Goal: Task Accomplishment & Management: Use online tool/utility

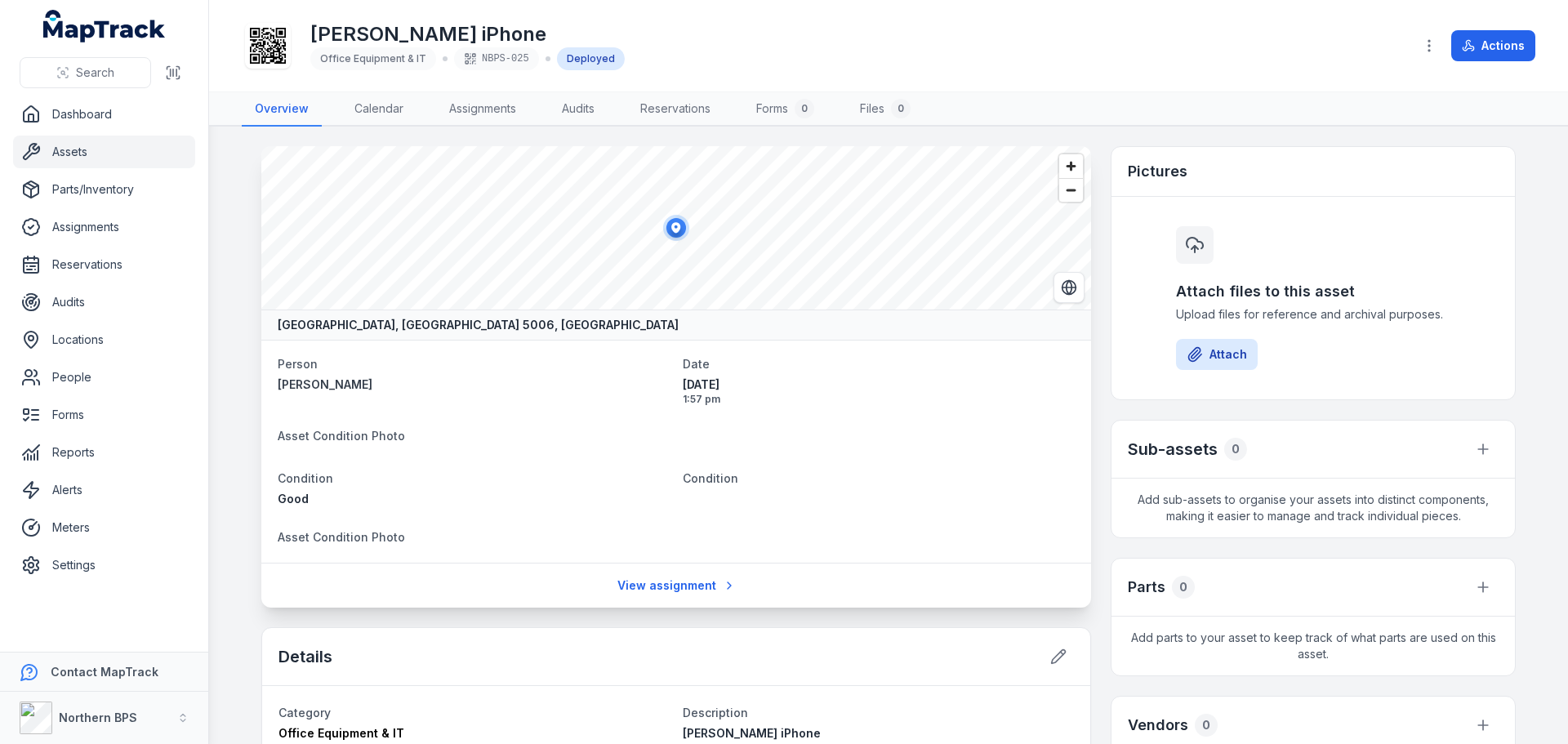
click at [85, 156] on link "Assets" at bounding box center [105, 152] width 182 height 32
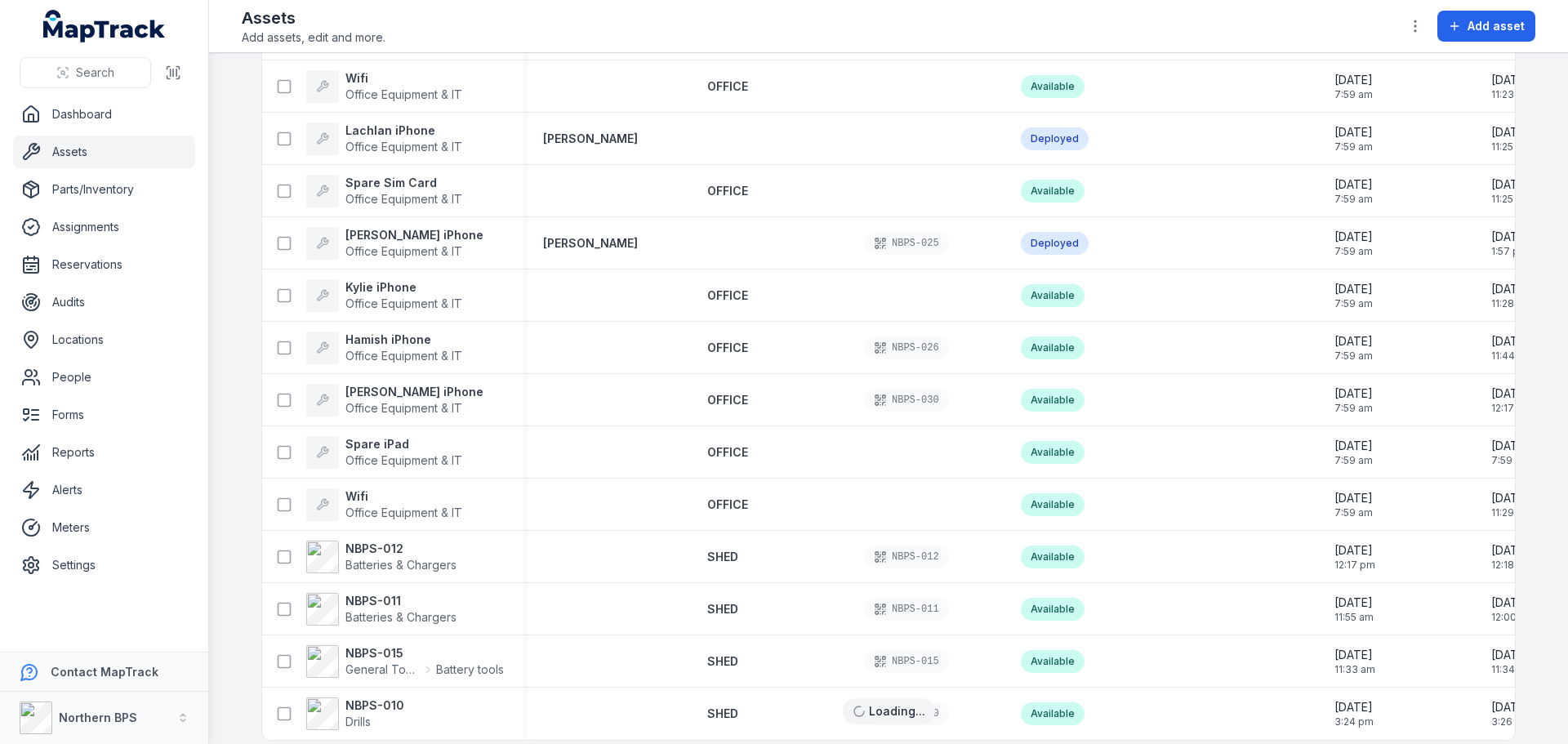
scroll to position [2058, 0]
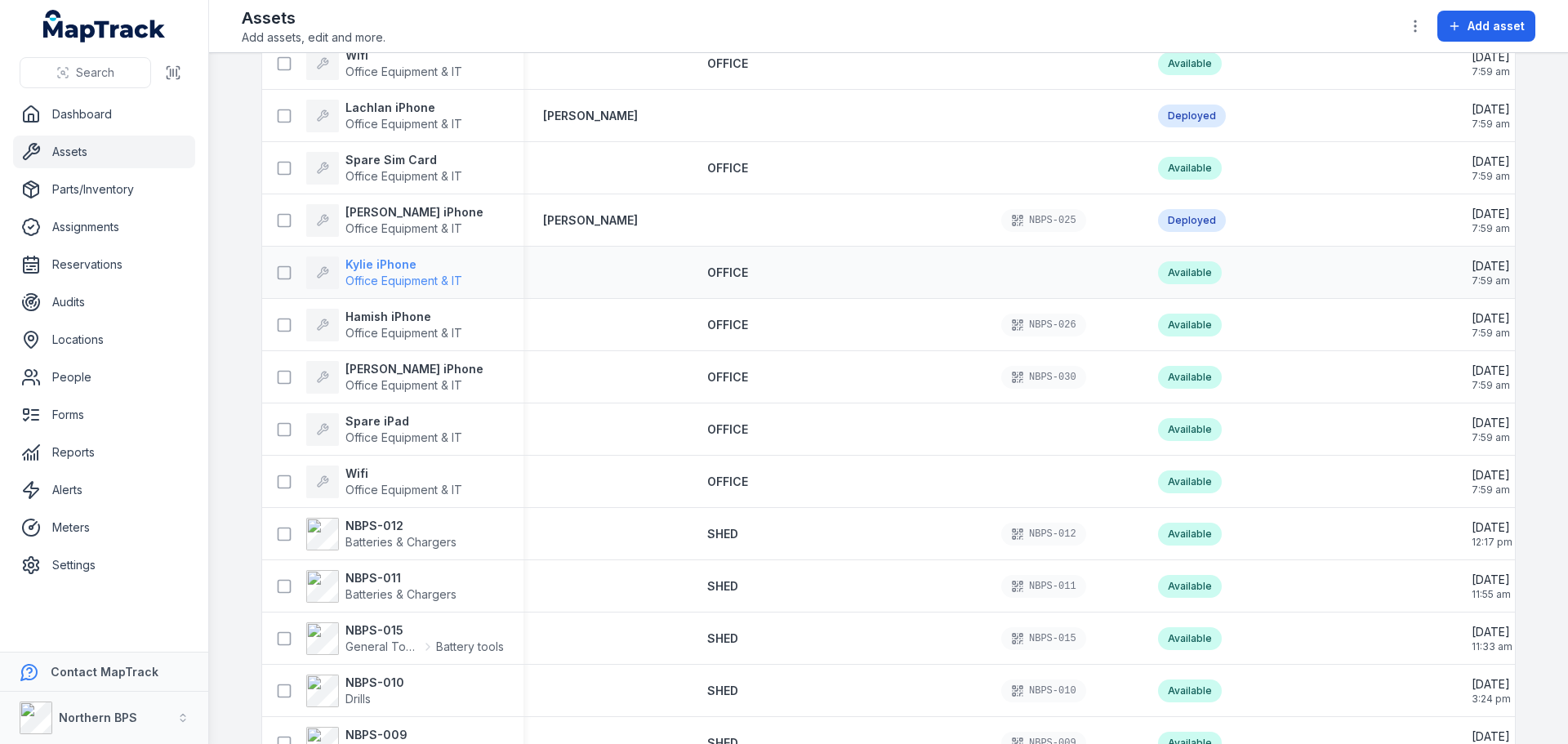
click at [385, 265] on strong "Kylie iPhone" at bounding box center [403, 264] width 117 height 16
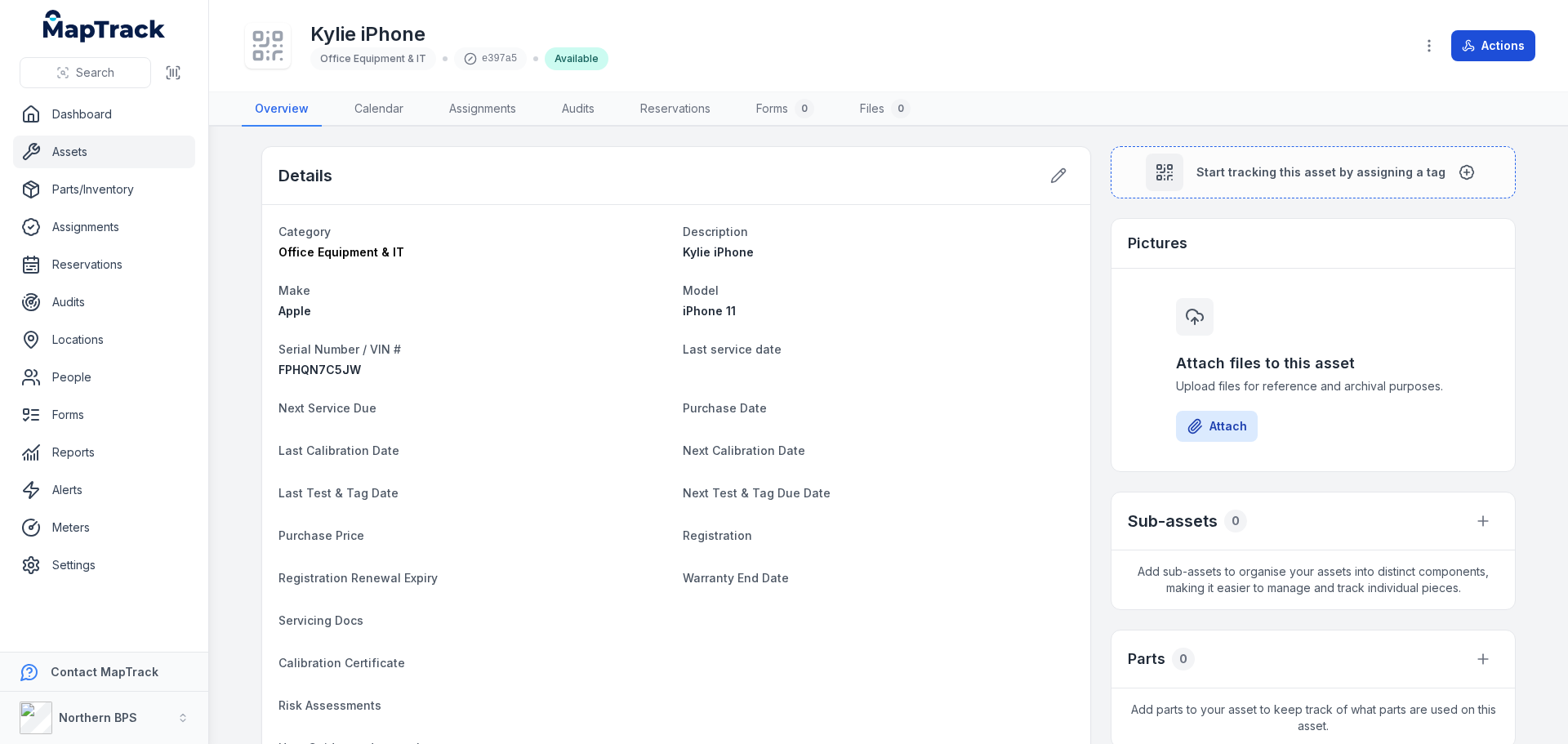
click at [1474, 45] on icon at bounding box center [1468, 46] width 13 height 13
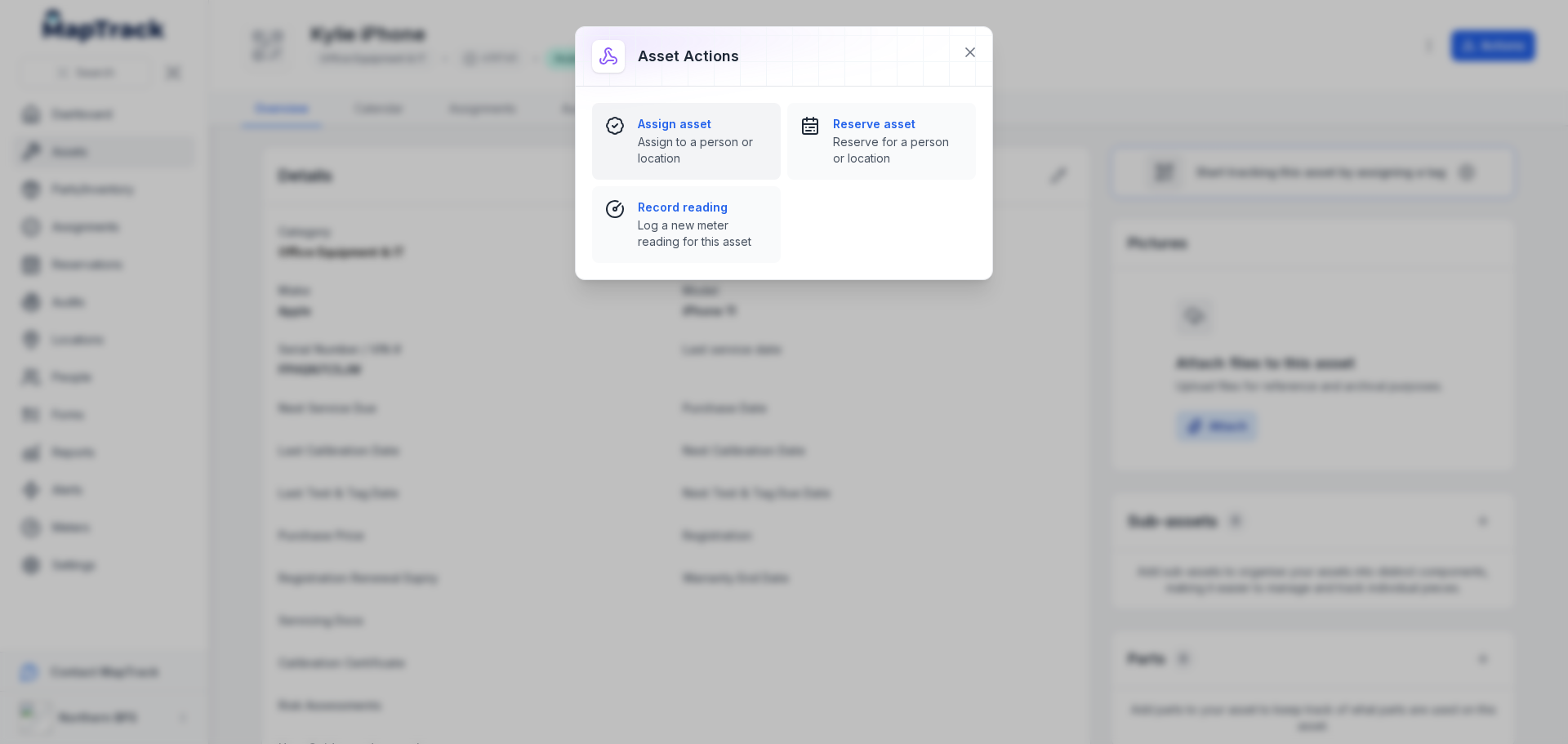
click at [703, 133] on div "Assign asset Assign to a person or location" at bounding box center [702, 141] width 130 height 50
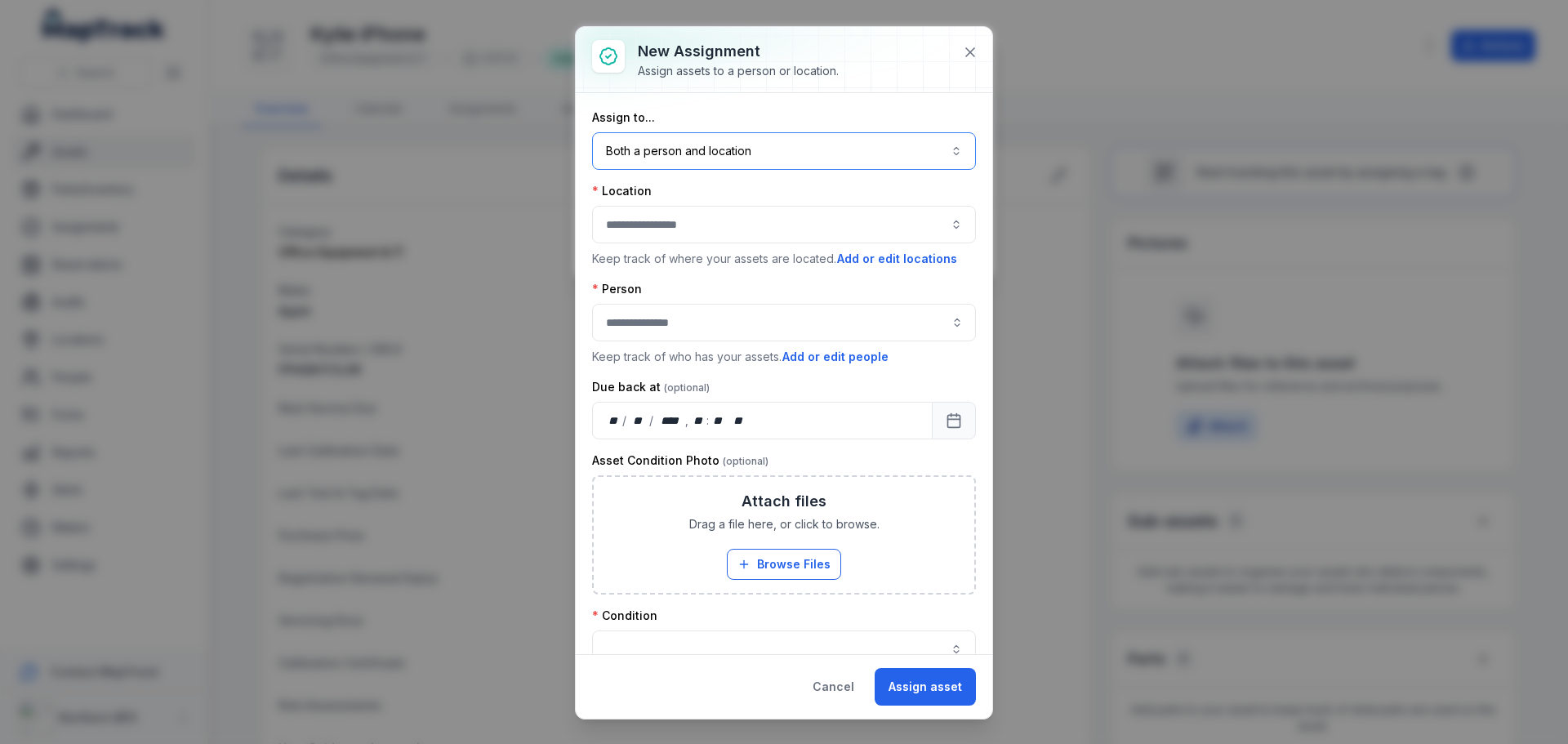
click at [688, 146] on button "Both a person and location ****" at bounding box center [784, 151] width 384 height 38
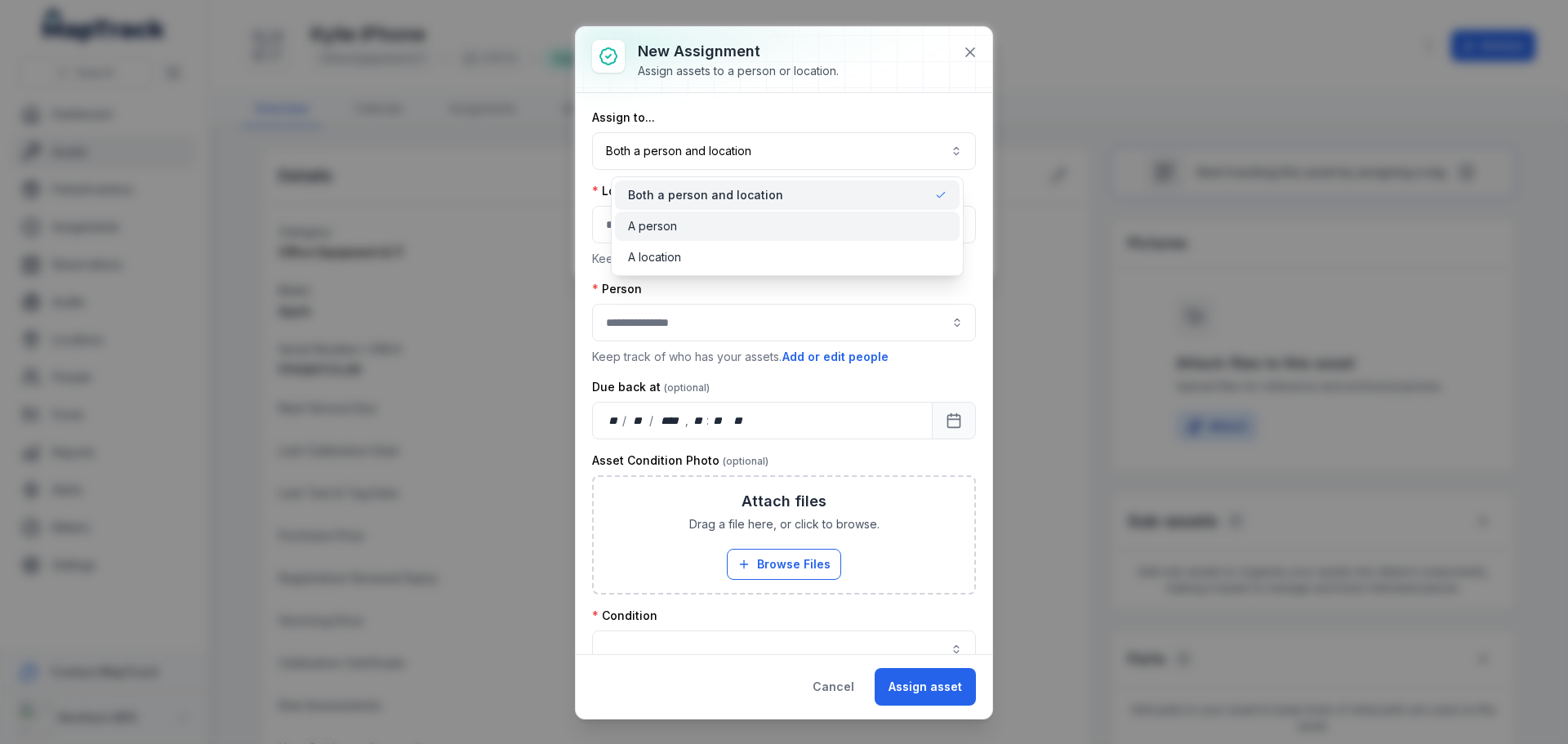
click at [669, 223] on span "A person" at bounding box center [653, 225] width 49 height 16
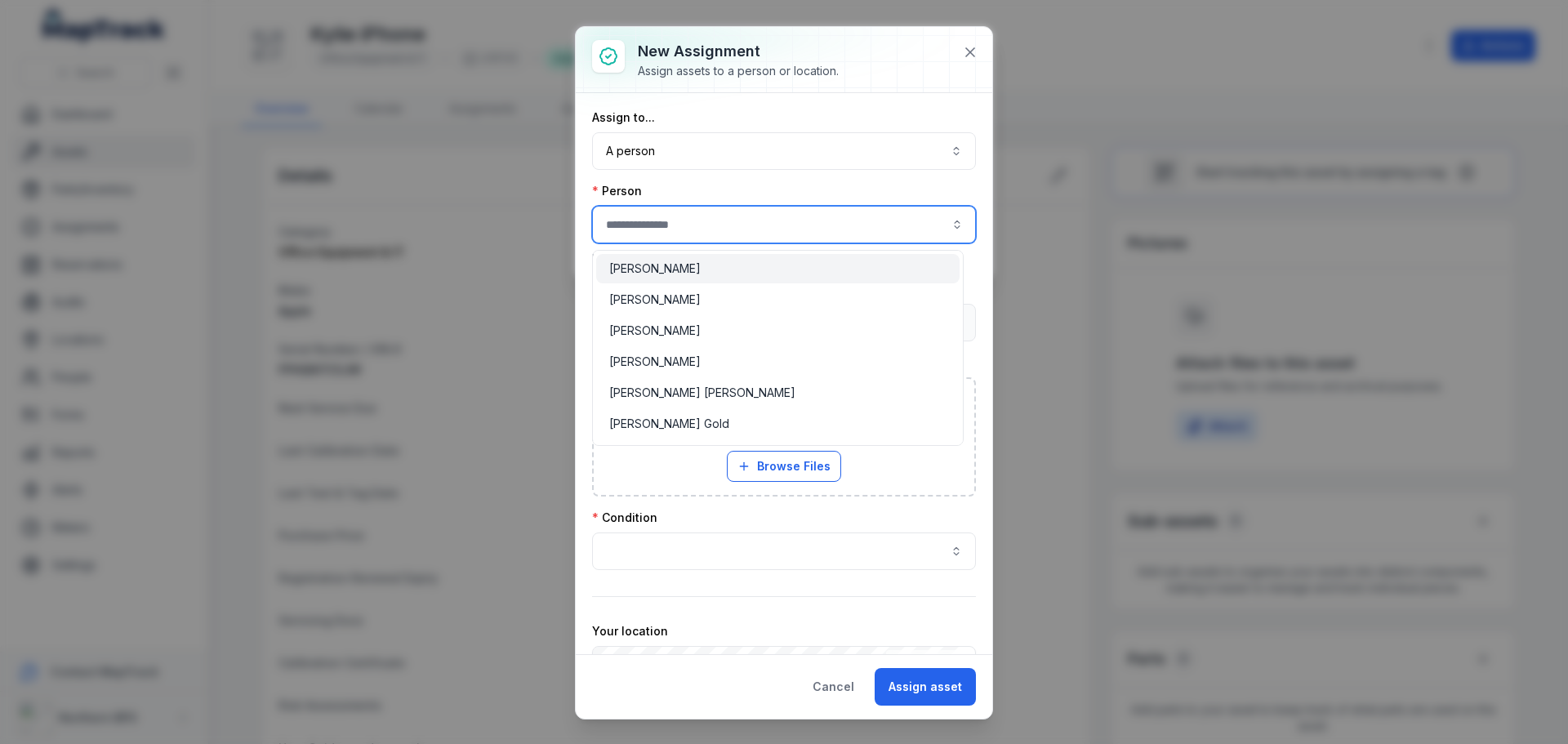
click at [669, 220] on input "assignment-add:person-label" at bounding box center [784, 225] width 384 height 38
click at [678, 232] on input "assignment-add:person-label" at bounding box center [784, 225] width 384 height 38
click at [753, 223] on input "assignment-add:person-label" at bounding box center [784, 225] width 384 height 38
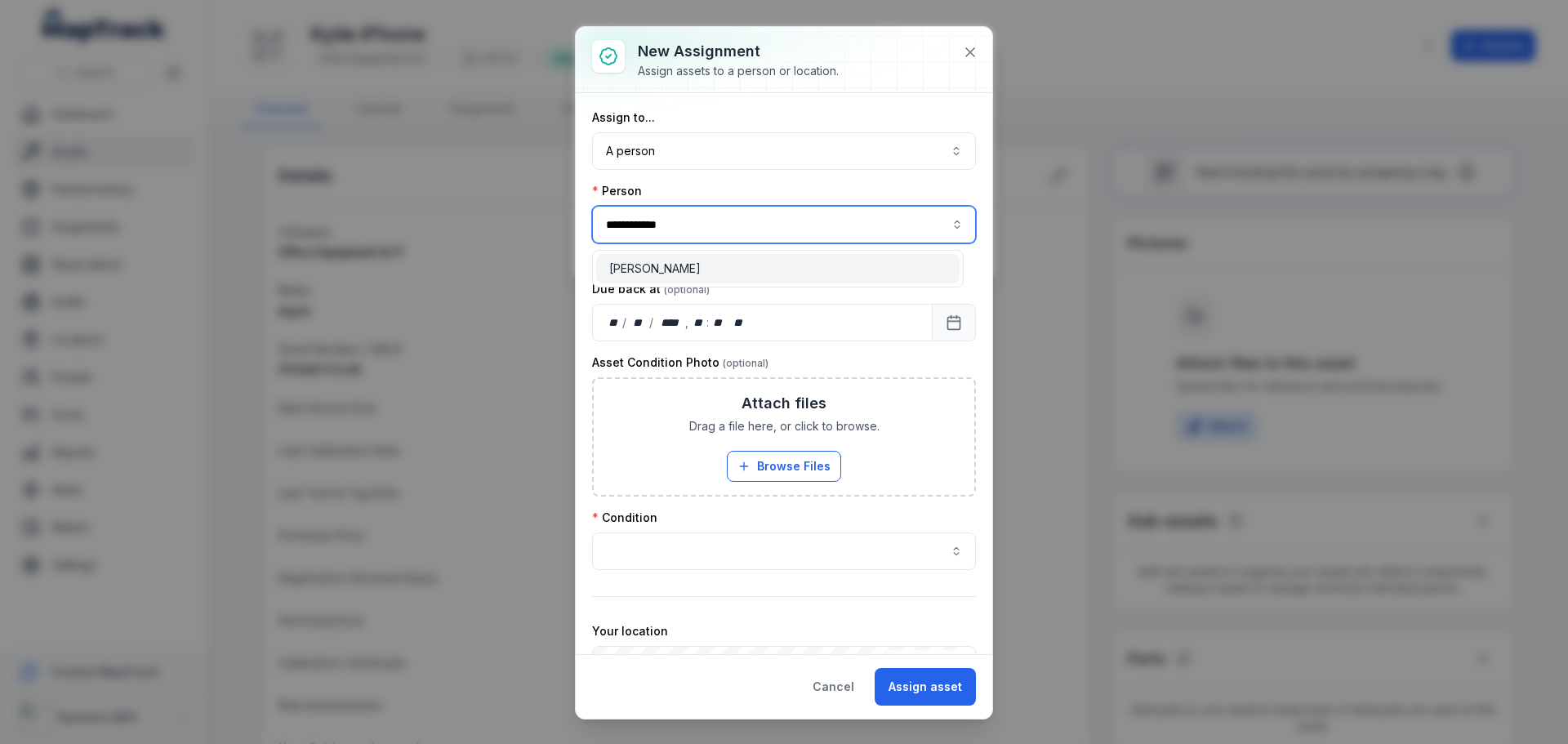
click at [664, 262] on span "[PERSON_NAME]" at bounding box center [655, 268] width 91 height 16
type input "**********"
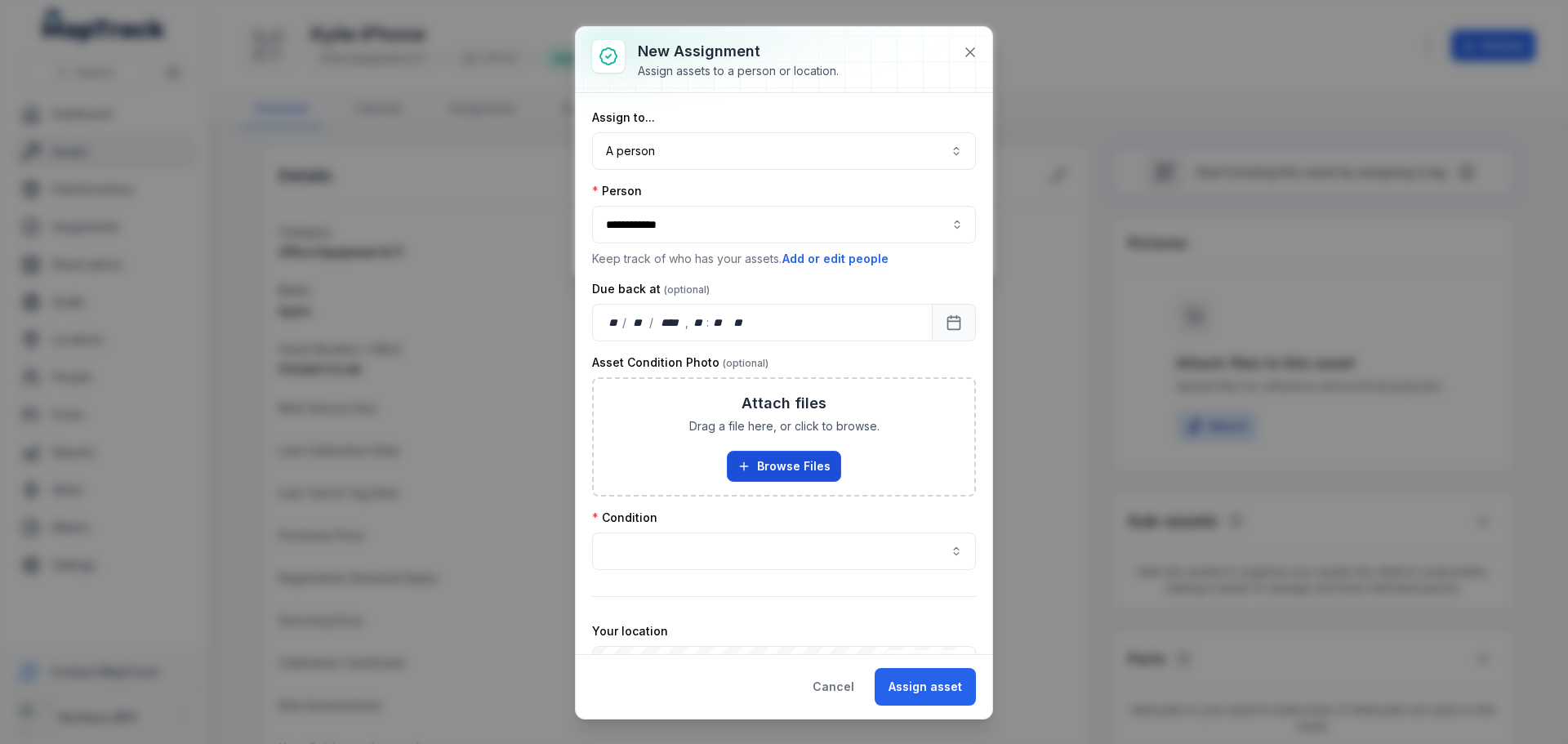
click at [807, 467] on button "Browse Files" at bounding box center [784, 466] width 114 height 31
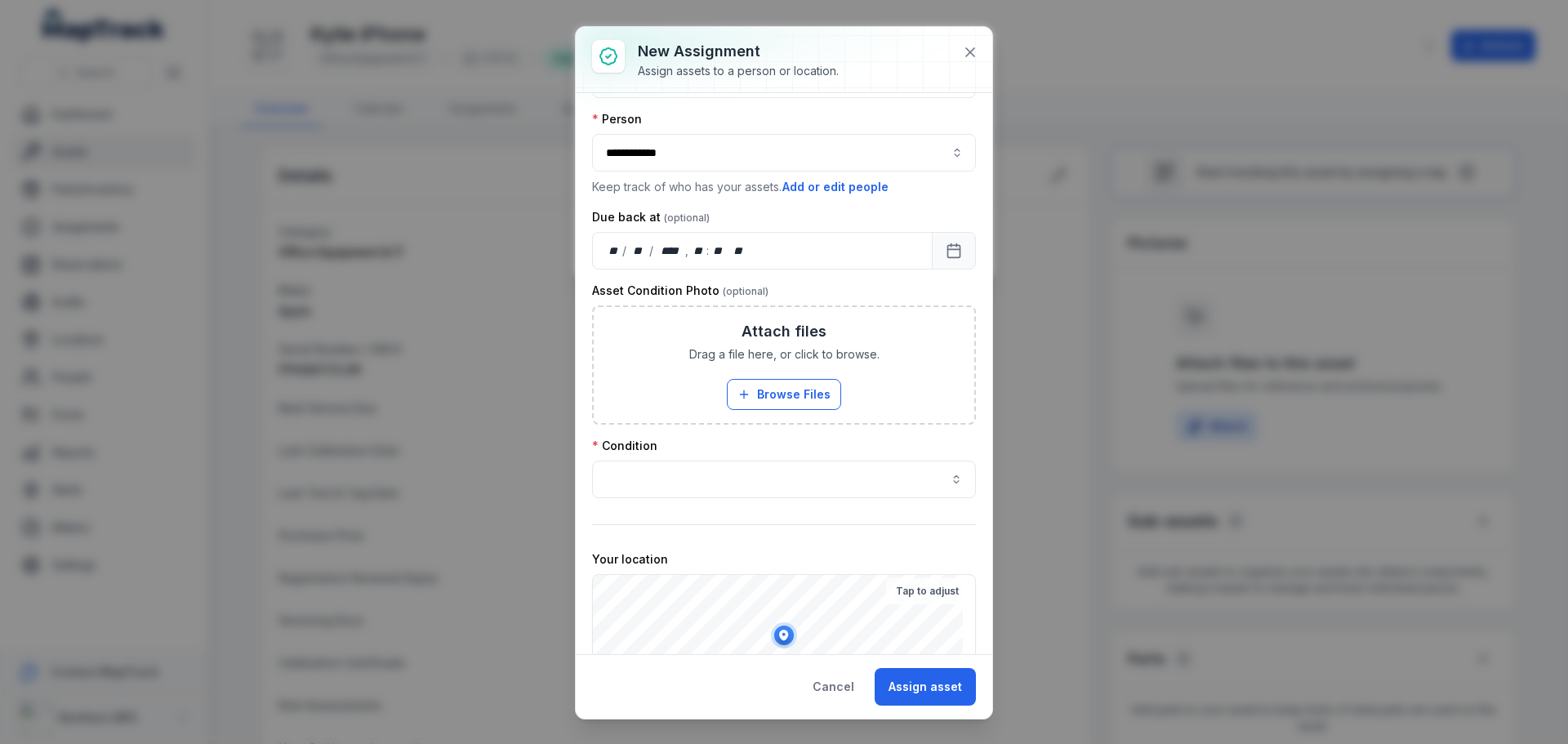
scroll to position [164, 0]
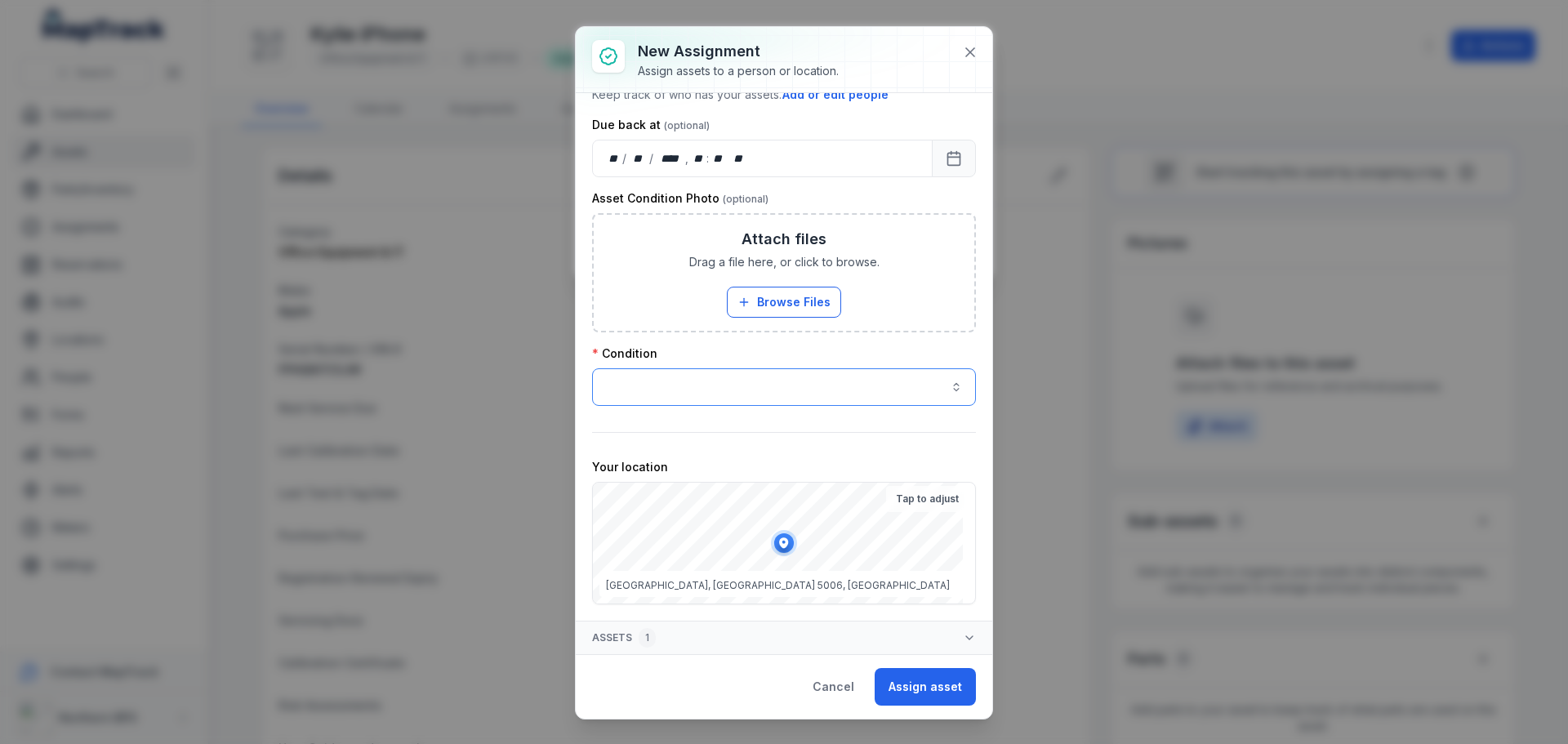
click at [708, 393] on button "button" at bounding box center [784, 388] width 384 height 38
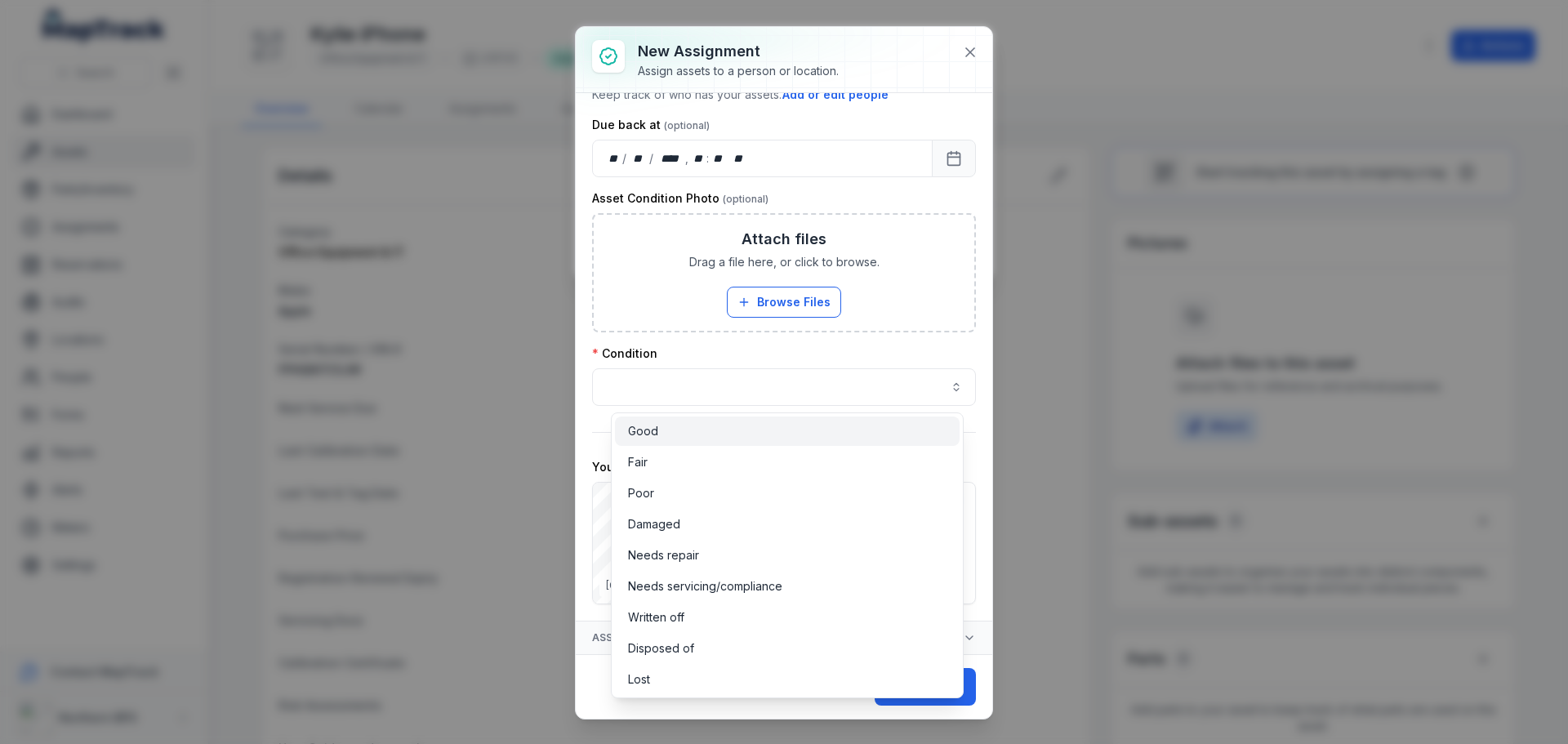
click at [678, 435] on div "Good" at bounding box center [787, 430] width 318 height 16
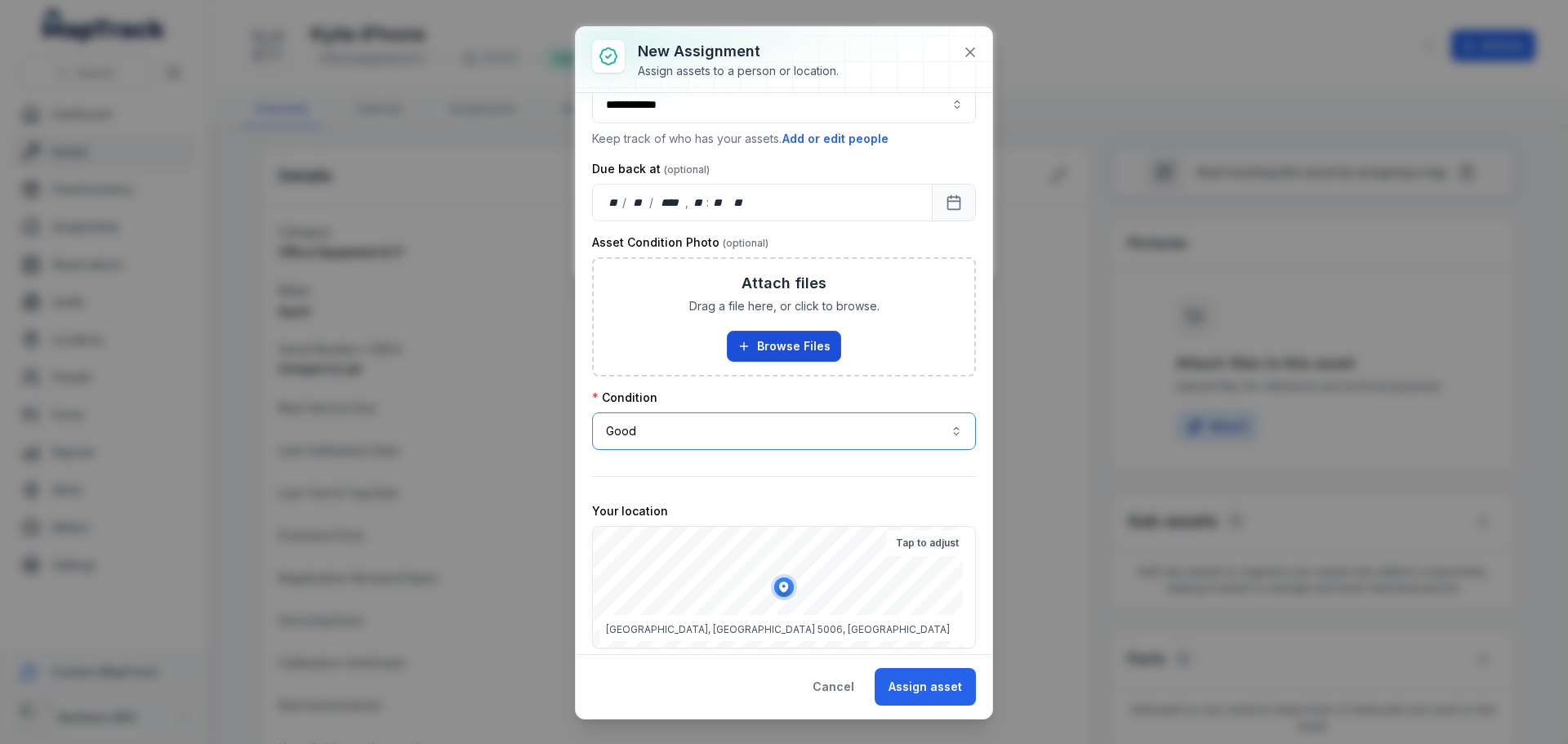
scroll to position [0, 0]
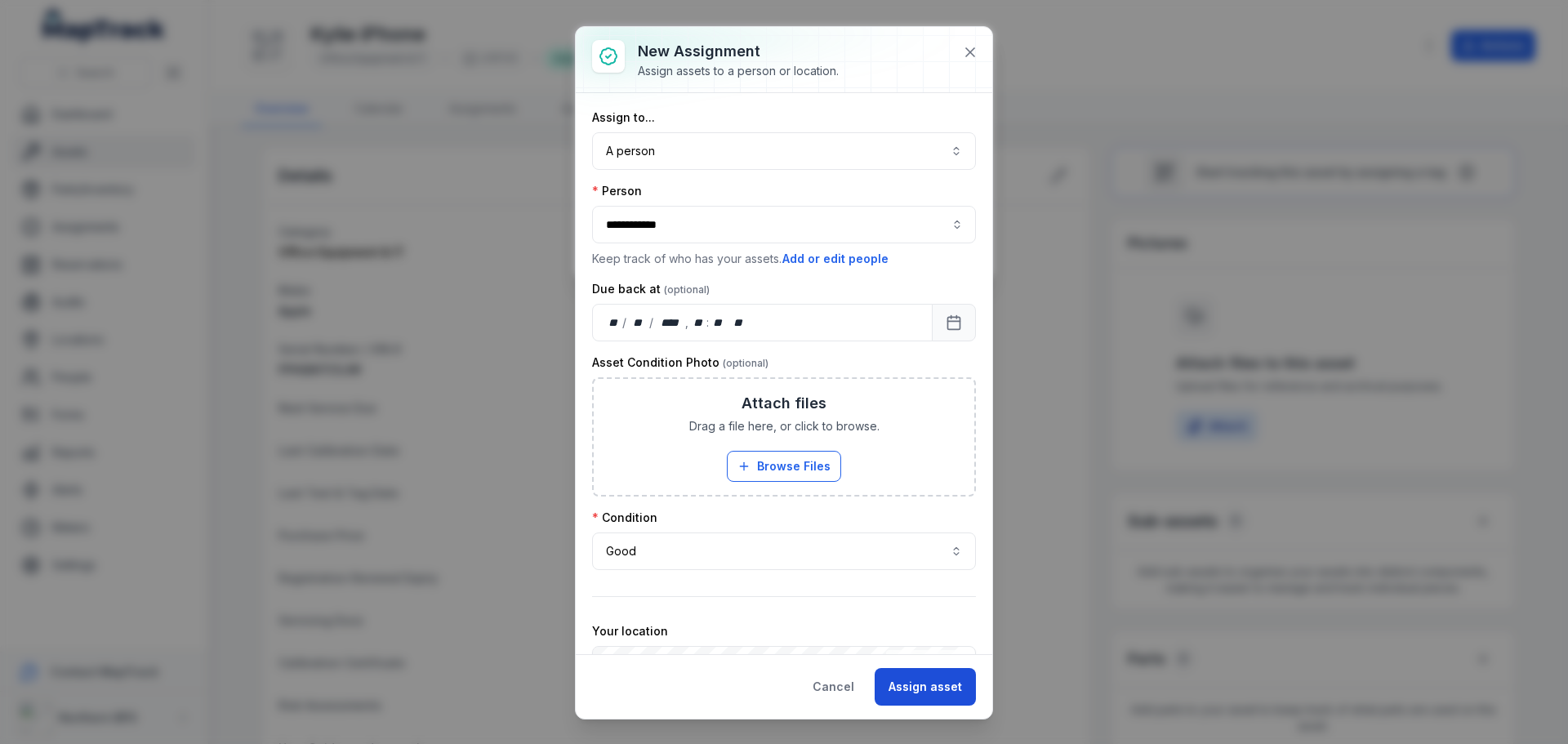
click at [963, 699] on button "Assign asset" at bounding box center [925, 687] width 102 height 38
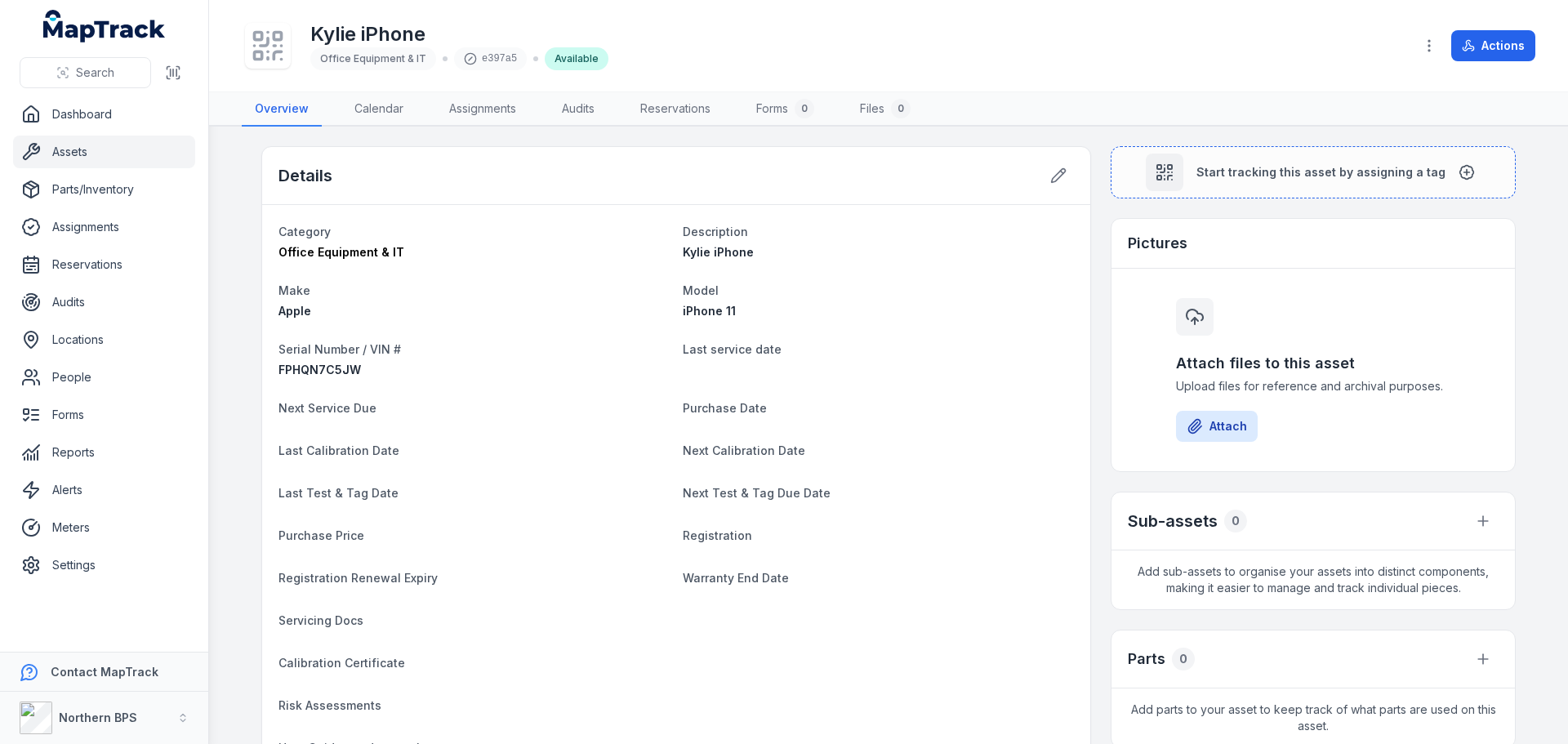
click at [277, 57] on icon at bounding box center [268, 46] width 36 height 36
